Goal: Task Accomplishment & Management: Manage account settings

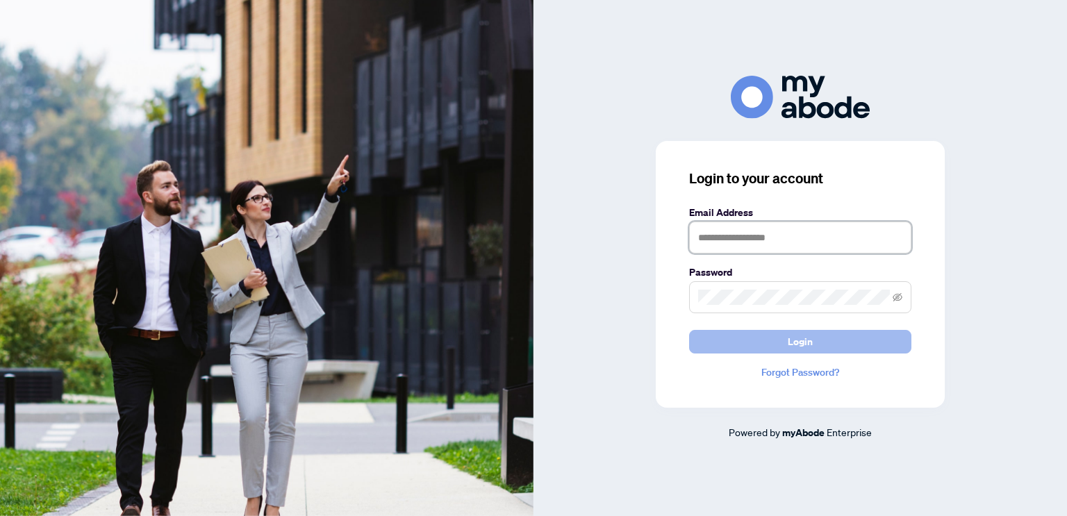
type input "**********"
click at [788, 342] on span "Login" at bounding box center [800, 342] width 25 height 22
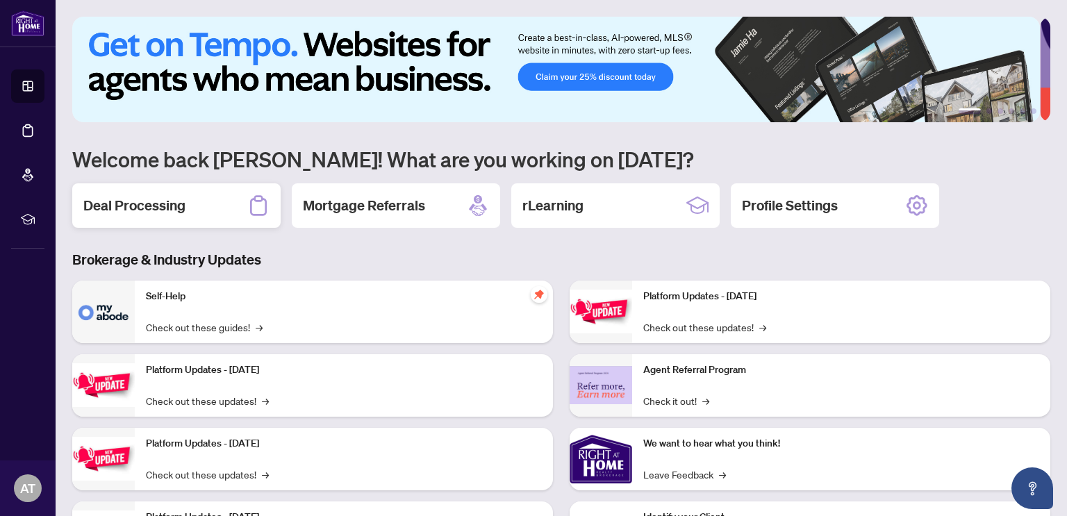
click at [174, 212] on h2 "Deal Processing" at bounding box center [134, 205] width 102 height 19
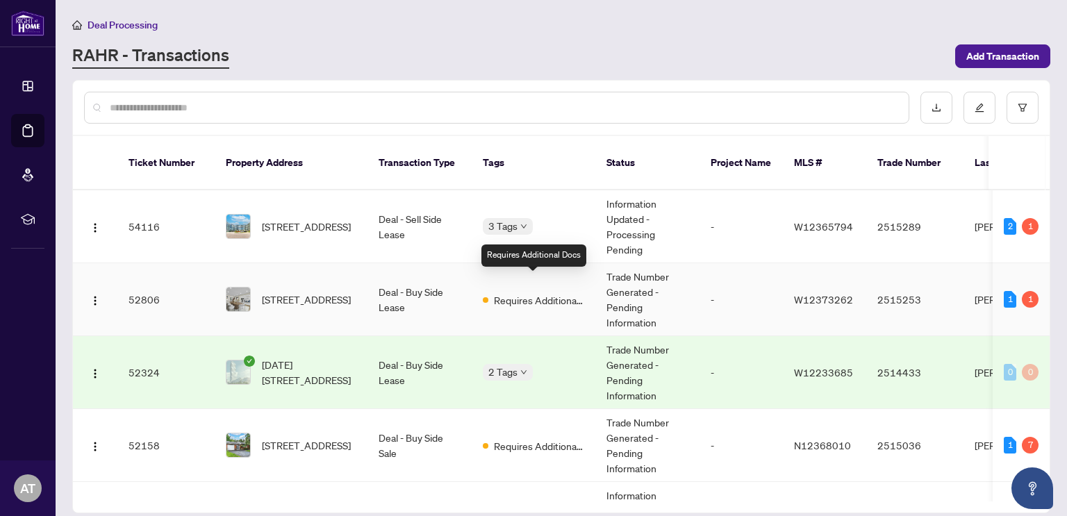
click at [494, 292] on span "Requires Additional Docs" at bounding box center [539, 299] width 90 height 15
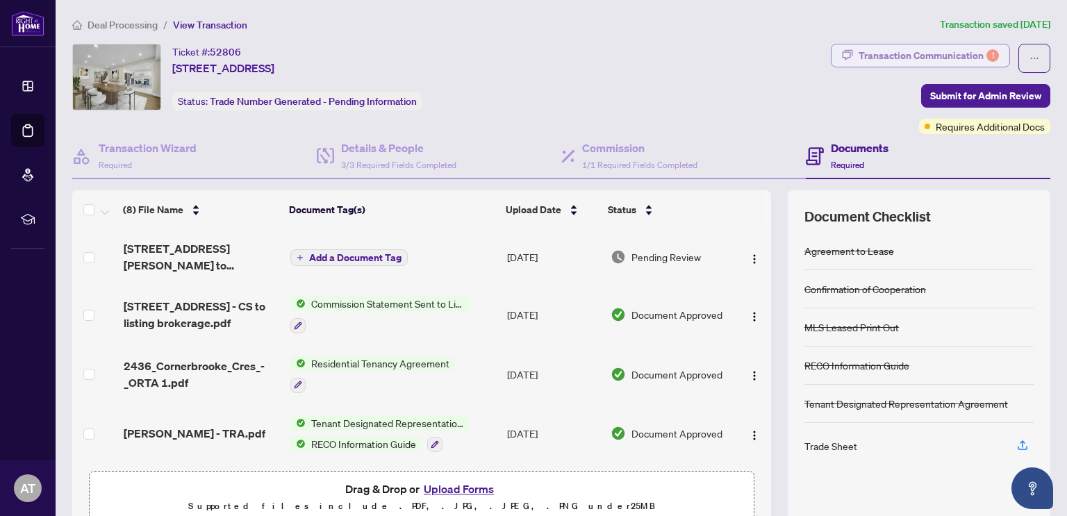
click at [861, 58] on div "Transaction Communication 1" at bounding box center [928, 55] width 140 height 22
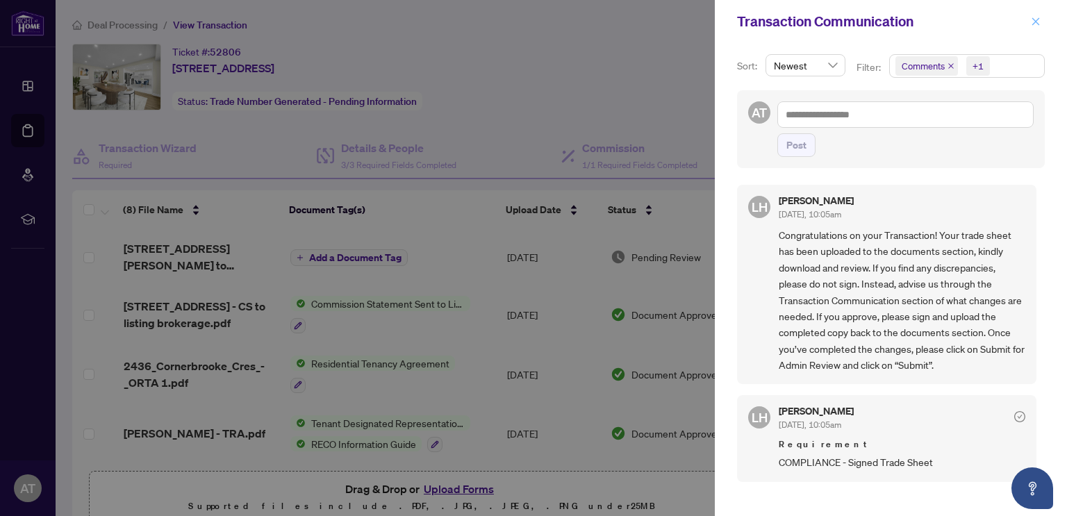
click at [1034, 23] on icon "close" at bounding box center [1036, 21] width 8 height 8
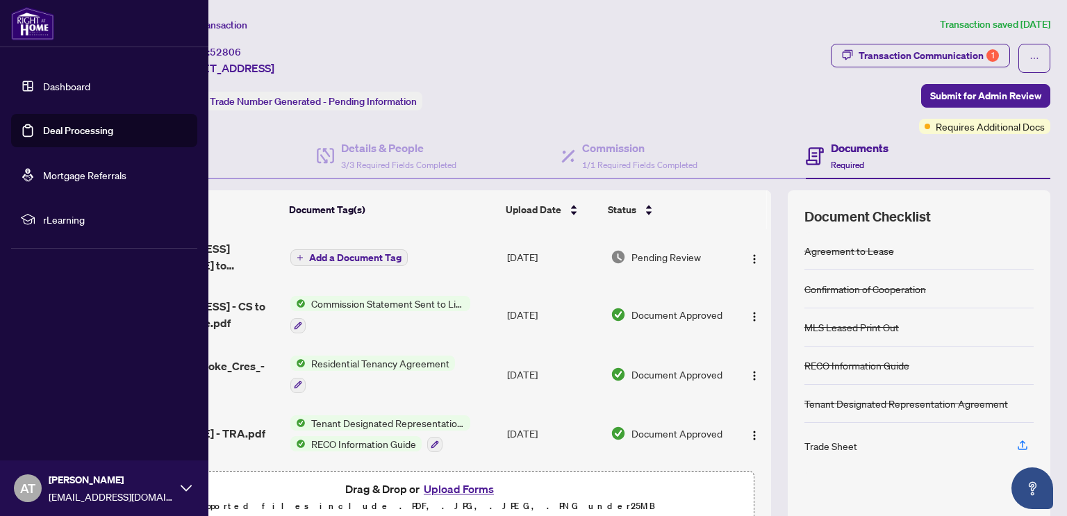
click at [65, 91] on link "Dashboard" at bounding box center [66, 86] width 47 height 13
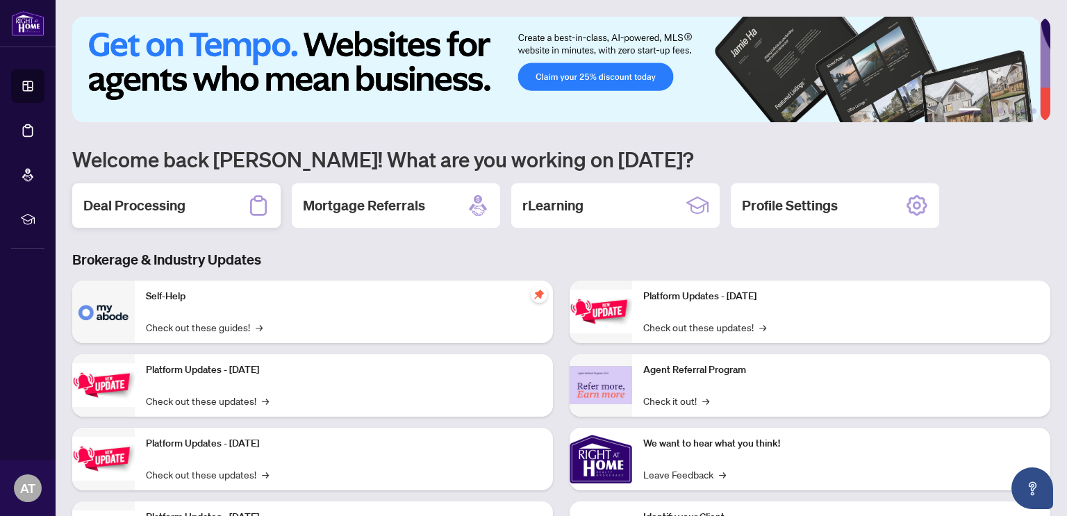
click at [203, 222] on div "Deal Processing" at bounding box center [176, 205] width 208 height 44
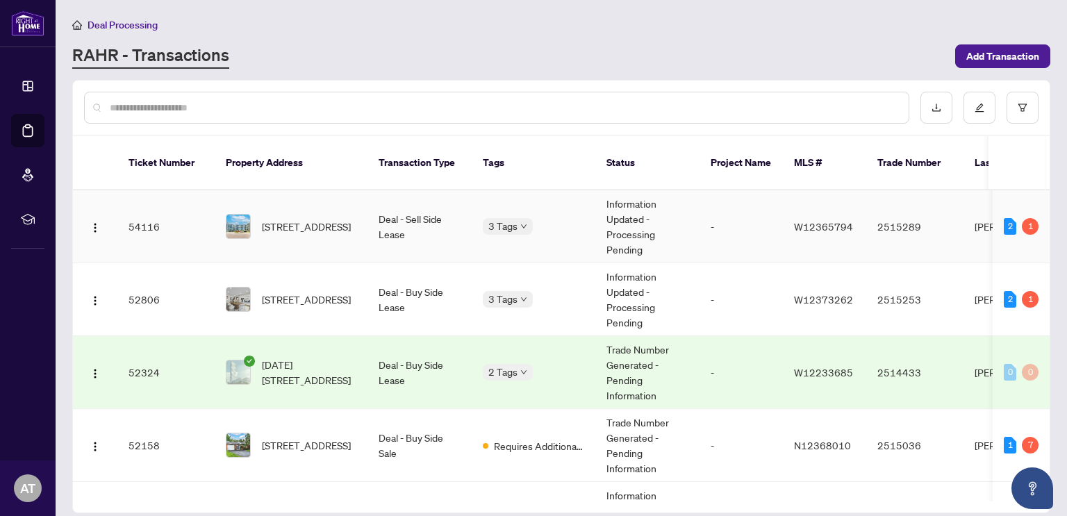
scroll to position [69, 0]
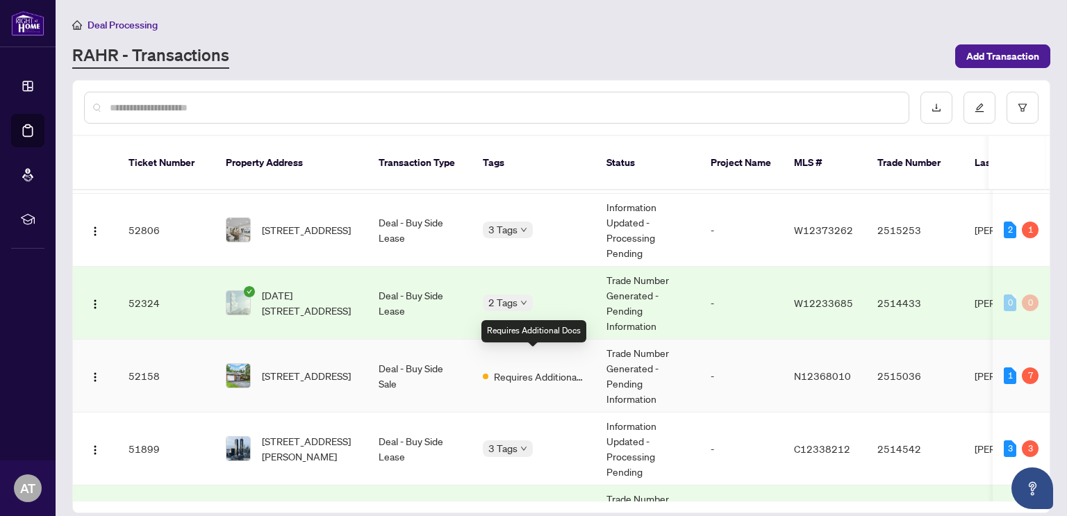
click at [494, 369] on span "Requires Additional Docs" at bounding box center [539, 376] width 90 height 15
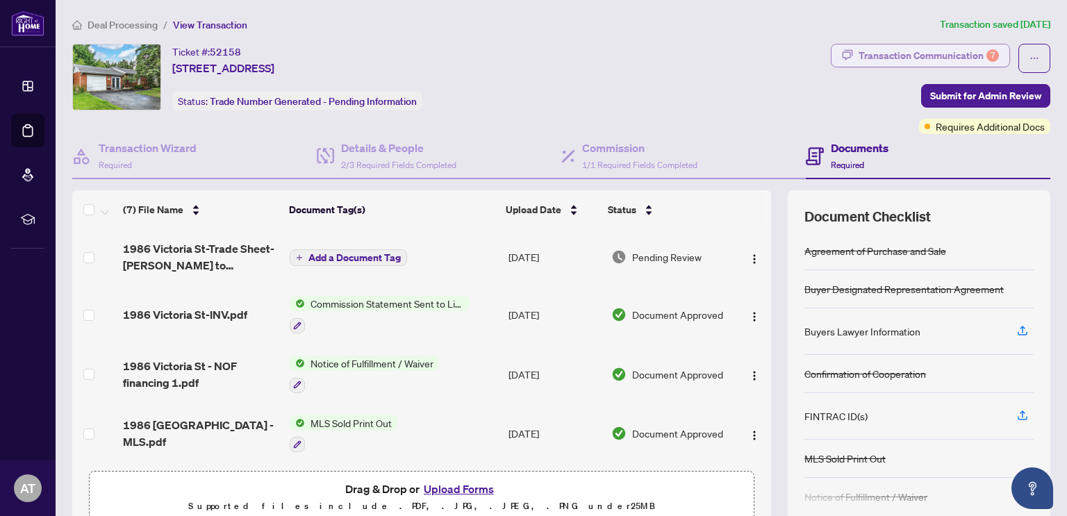
click at [938, 56] on div "Transaction Communication 7" at bounding box center [928, 55] width 140 height 22
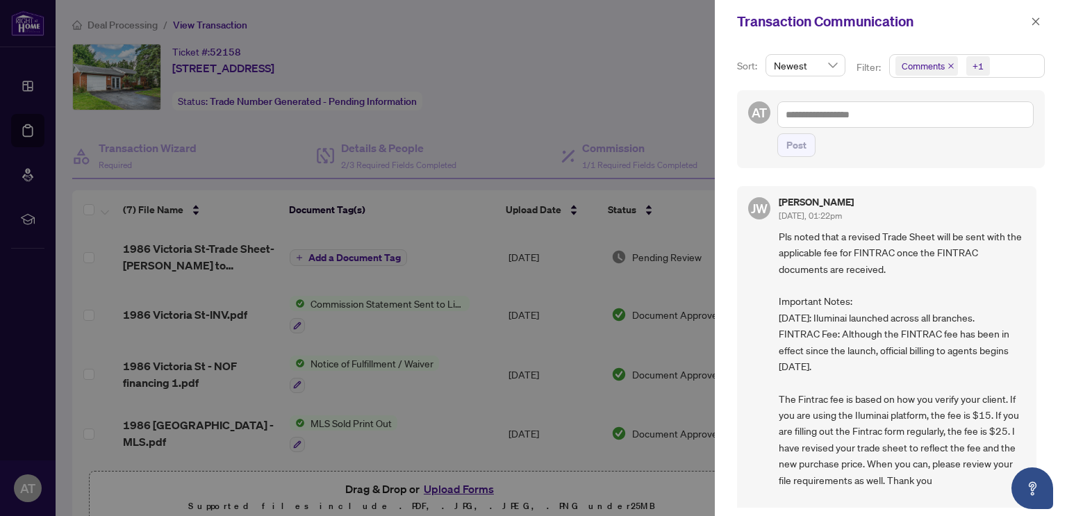
scroll to position [139, 0]
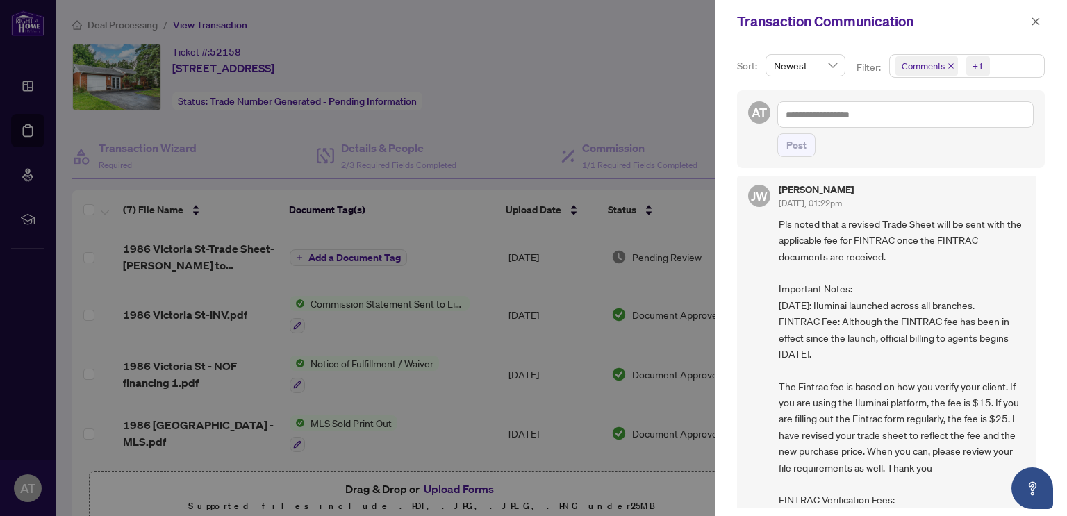
click at [24, 83] on div at bounding box center [533, 258] width 1067 height 516
click at [1034, 16] on span "button" at bounding box center [1036, 21] width 10 height 22
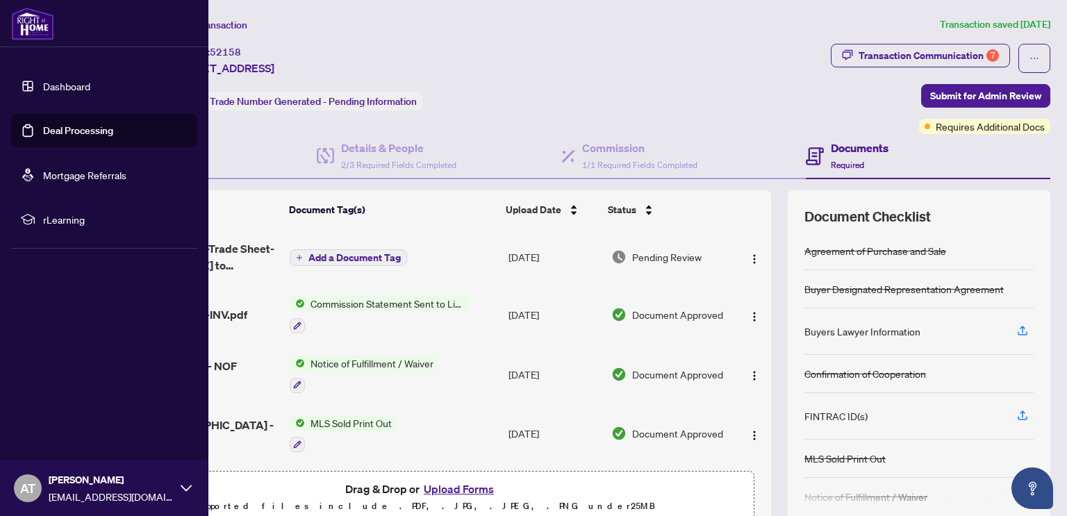
click at [46, 84] on link "Dashboard" at bounding box center [66, 86] width 47 height 13
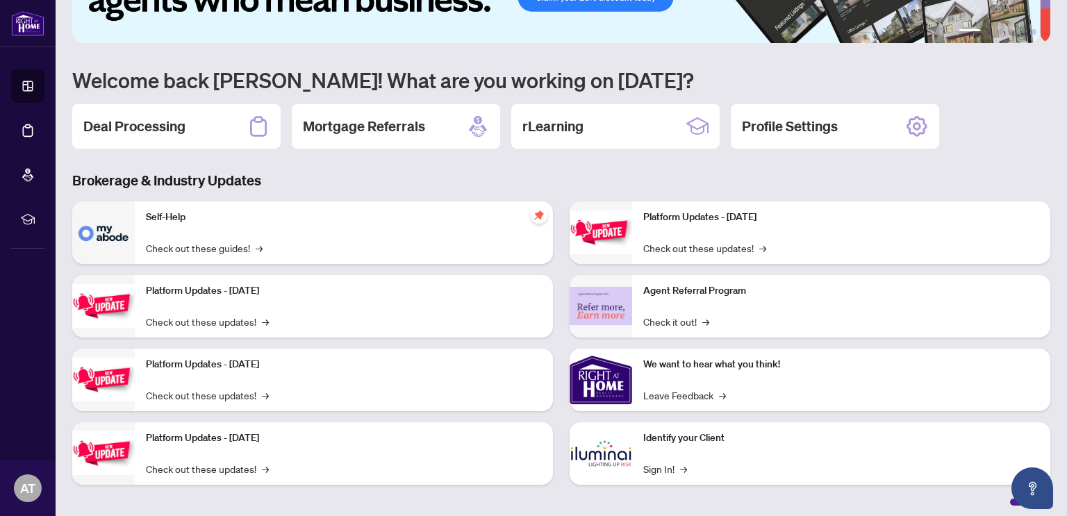
scroll to position [83, 0]
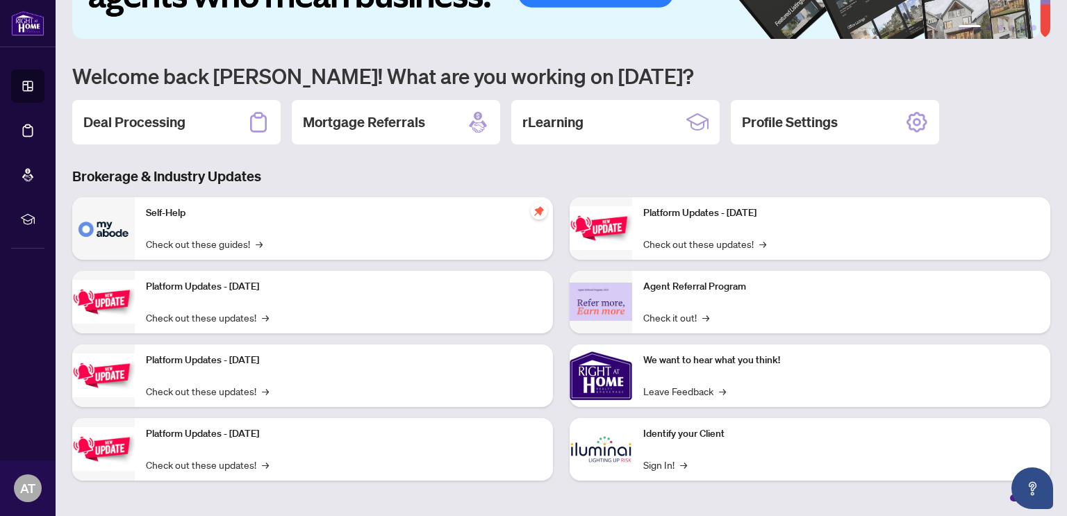
click at [608, 441] on img at bounding box center [601, 449] width 63 height 63
click at [658, 460] on link "Sign In! →" at bounding box center [665, 464] width 44 height 15
